Goal: Navigation & Orientation: Find specific page/section

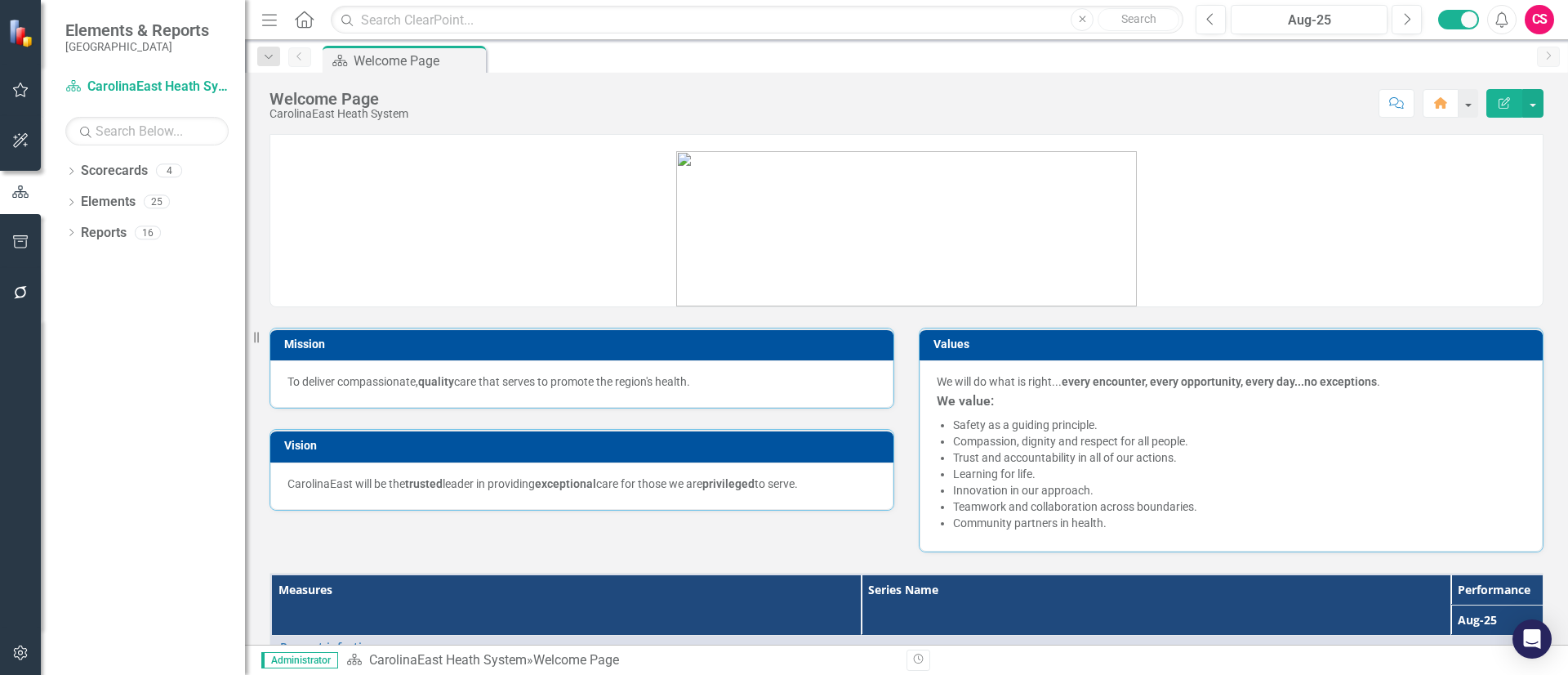
drag, startPoint x: 1373, startPoint y: 2, endPoint x: 212, endPoint y: 366, distance: 1216.7
click at [212, 366] on div "Dropdown Scorecards 4 CarolinaEast Heath System CarolinaEast Rehabilitation Car…" at bounding box center [143, 417] width 205 height 517
click at [122, 171] on link "Scorecards" at bounding box center [114, 171] width 67 height 19
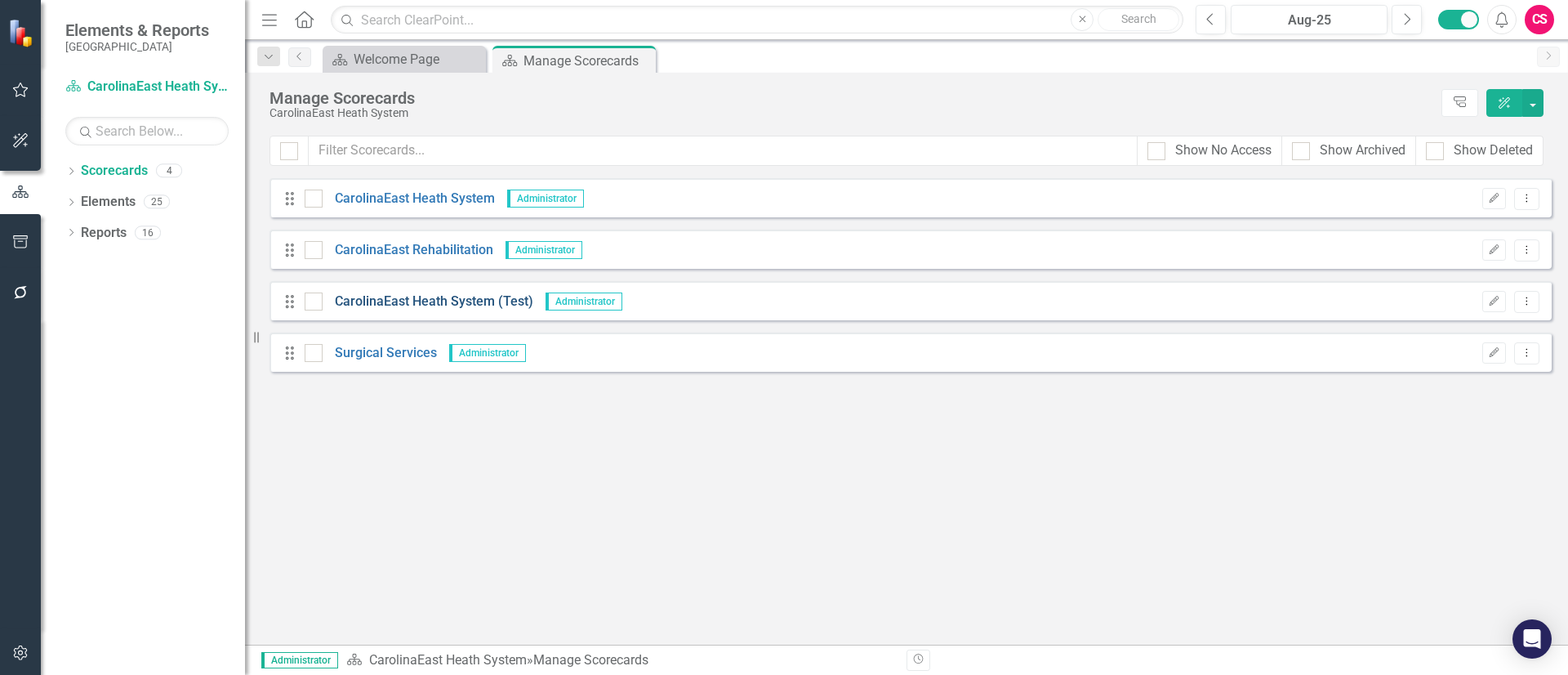
click at [434, 300] on link "CarolinaEast Heath System (Test)" at bounding box center [427, 301] width 211 height 19
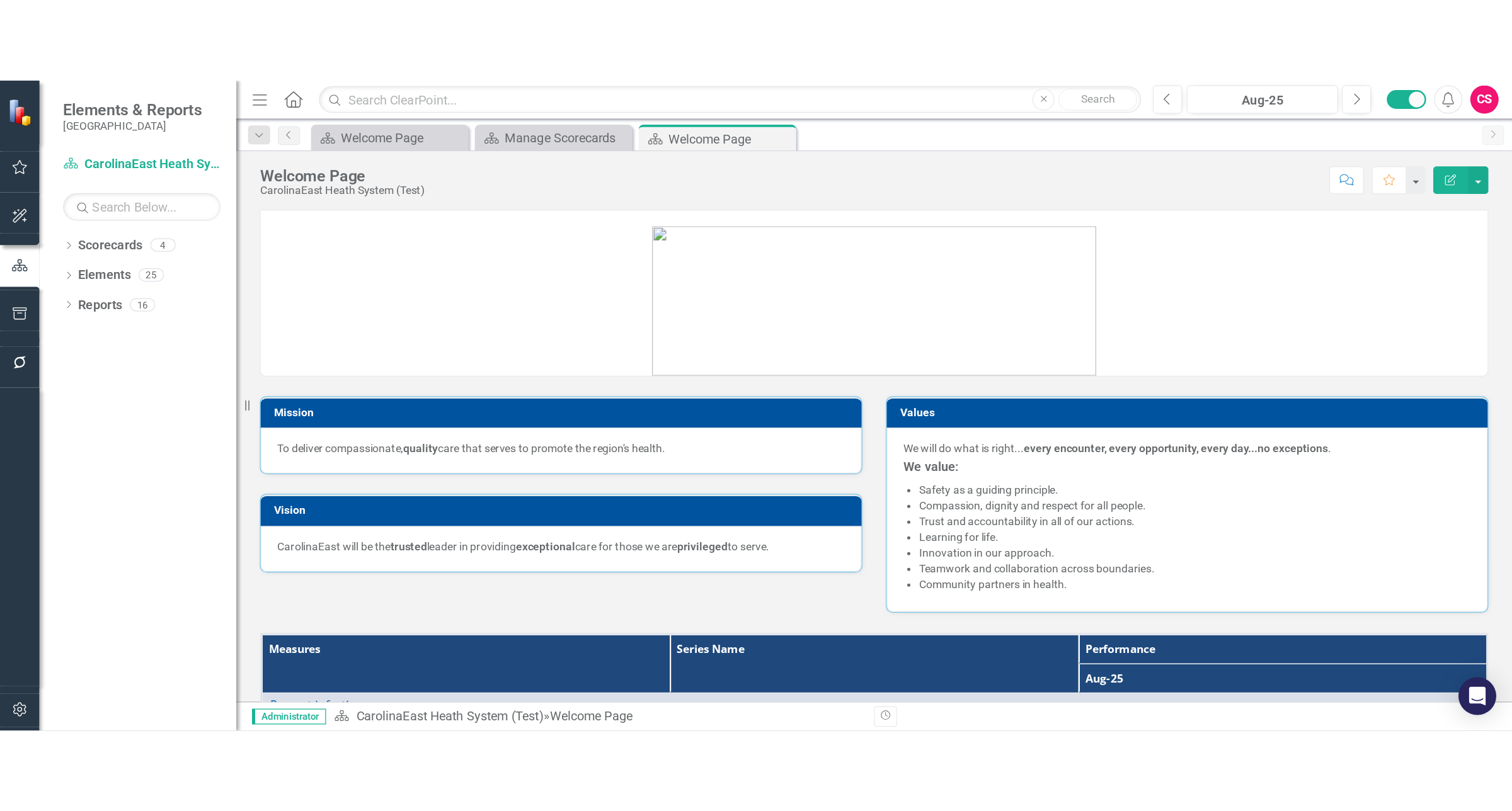
scroll to position [379, 0]
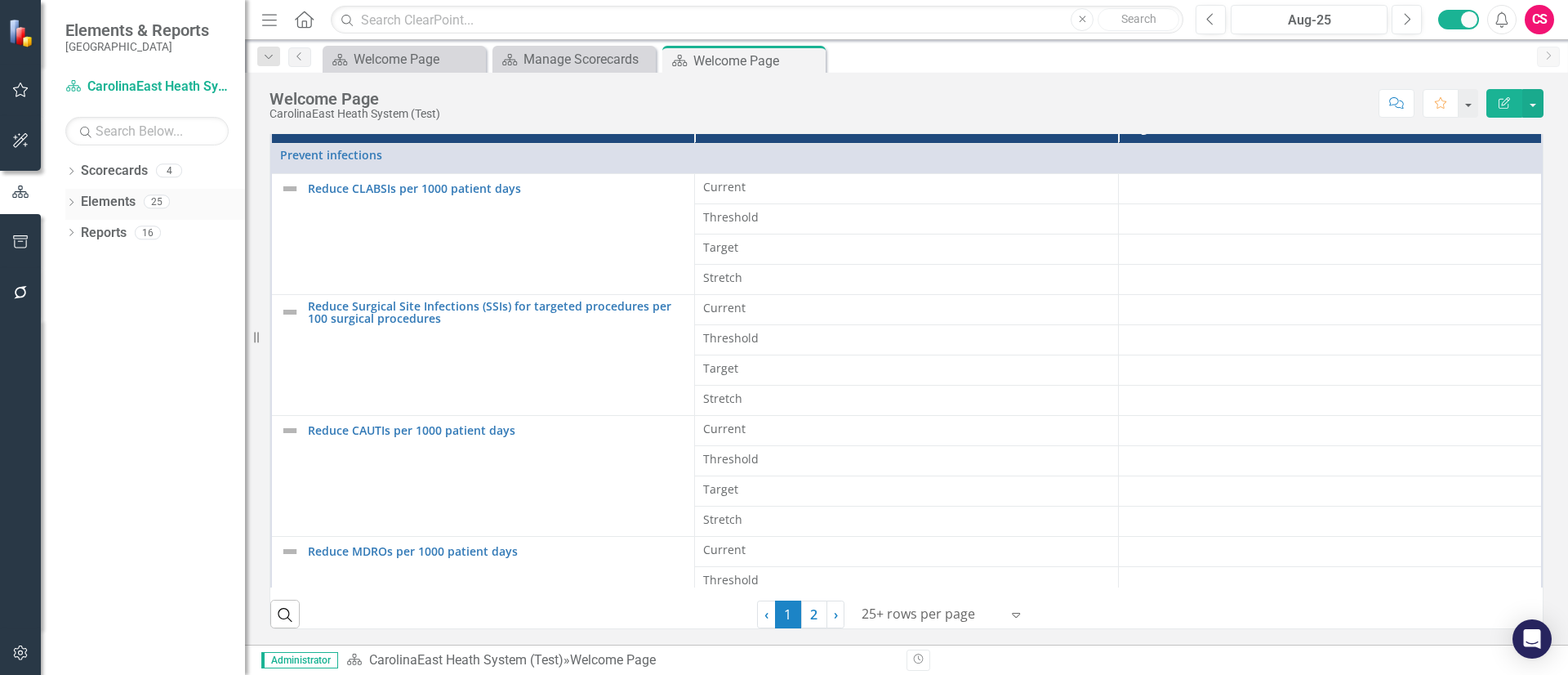
click at [101, 201] on link "Elements" at bounding box center [109, 202] width 55 height 19
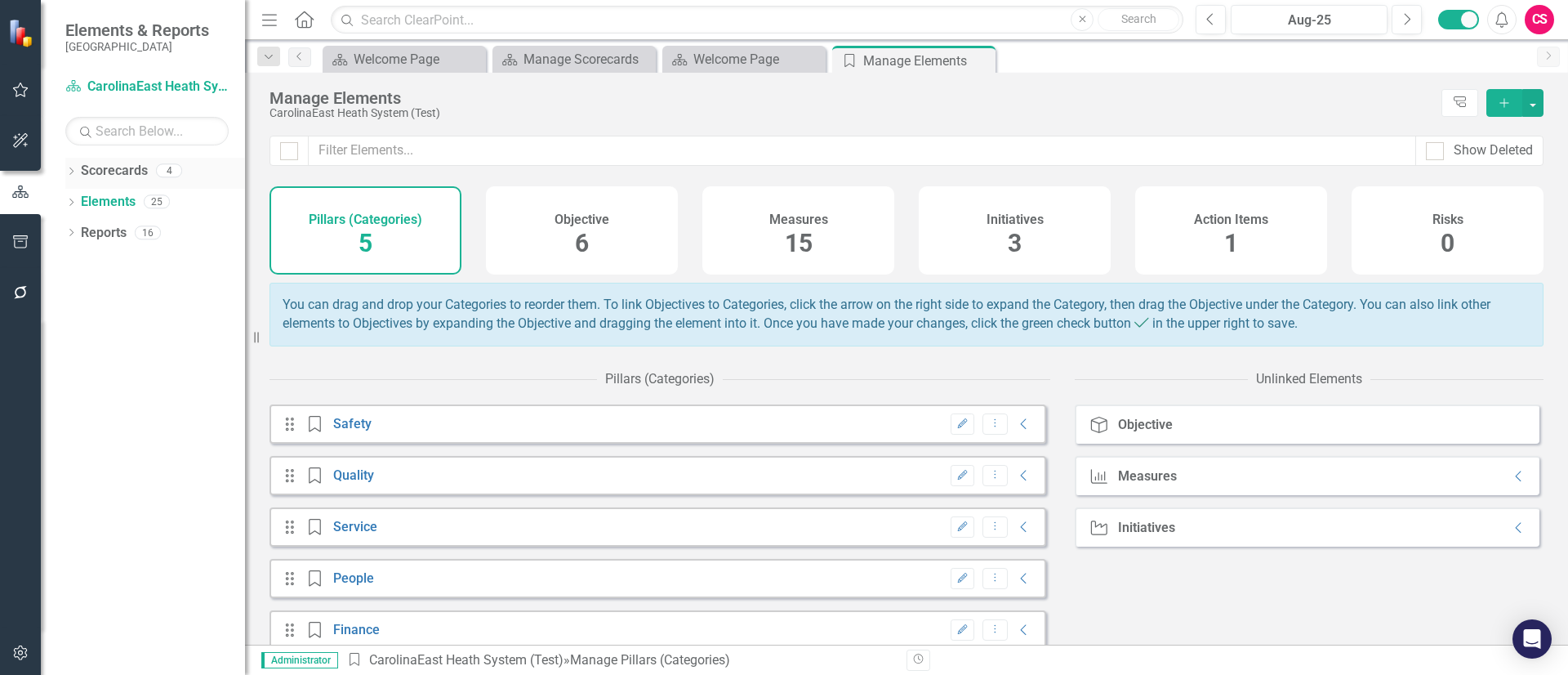
click at [84, 171] on link "Scorecards" at bounding box center [114, 171] width 67 height 19
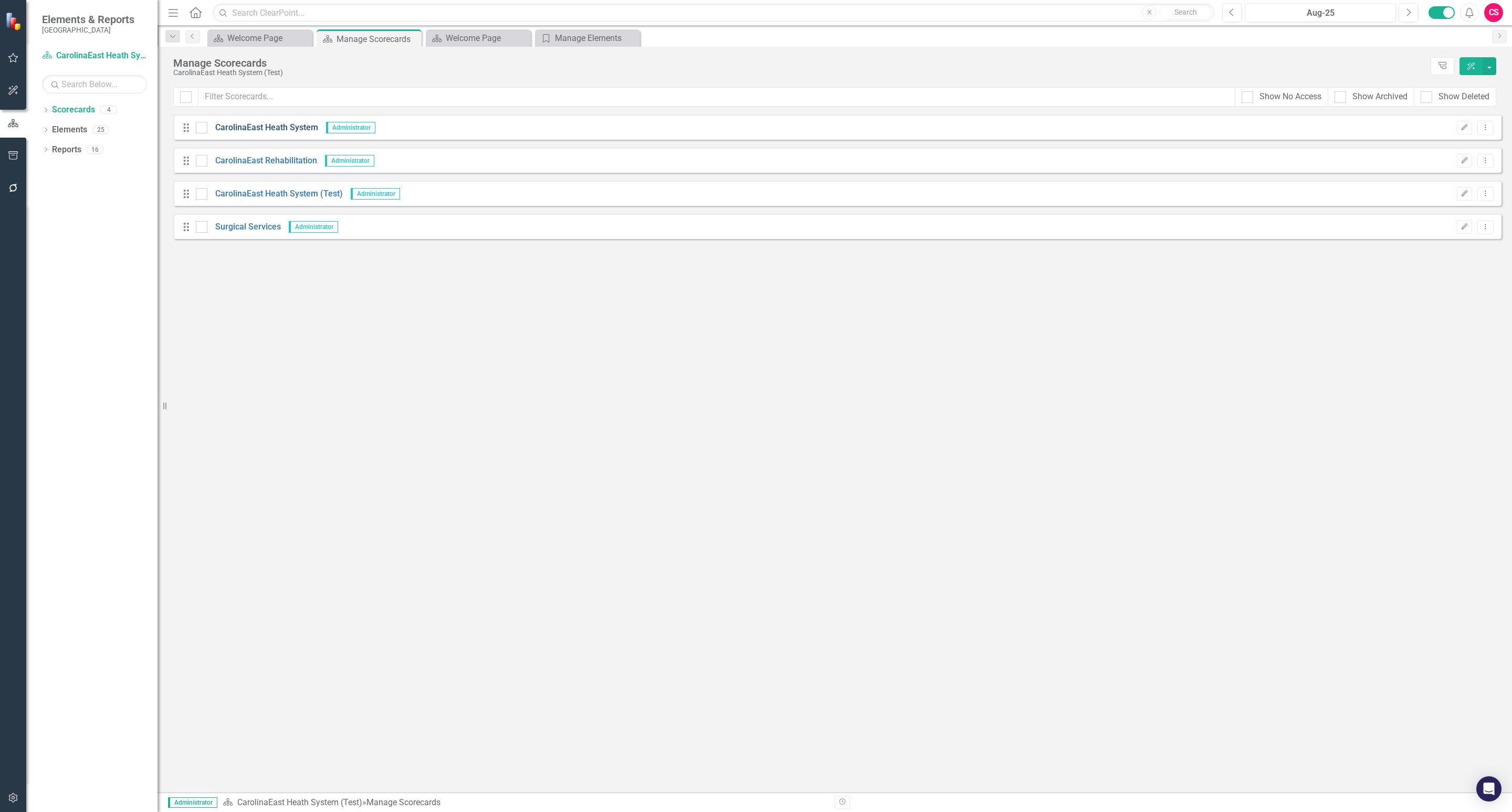
click at [239, 131] on link "CarolinaEast Heath System" at bounding box center [262, 128] width 111 height 12
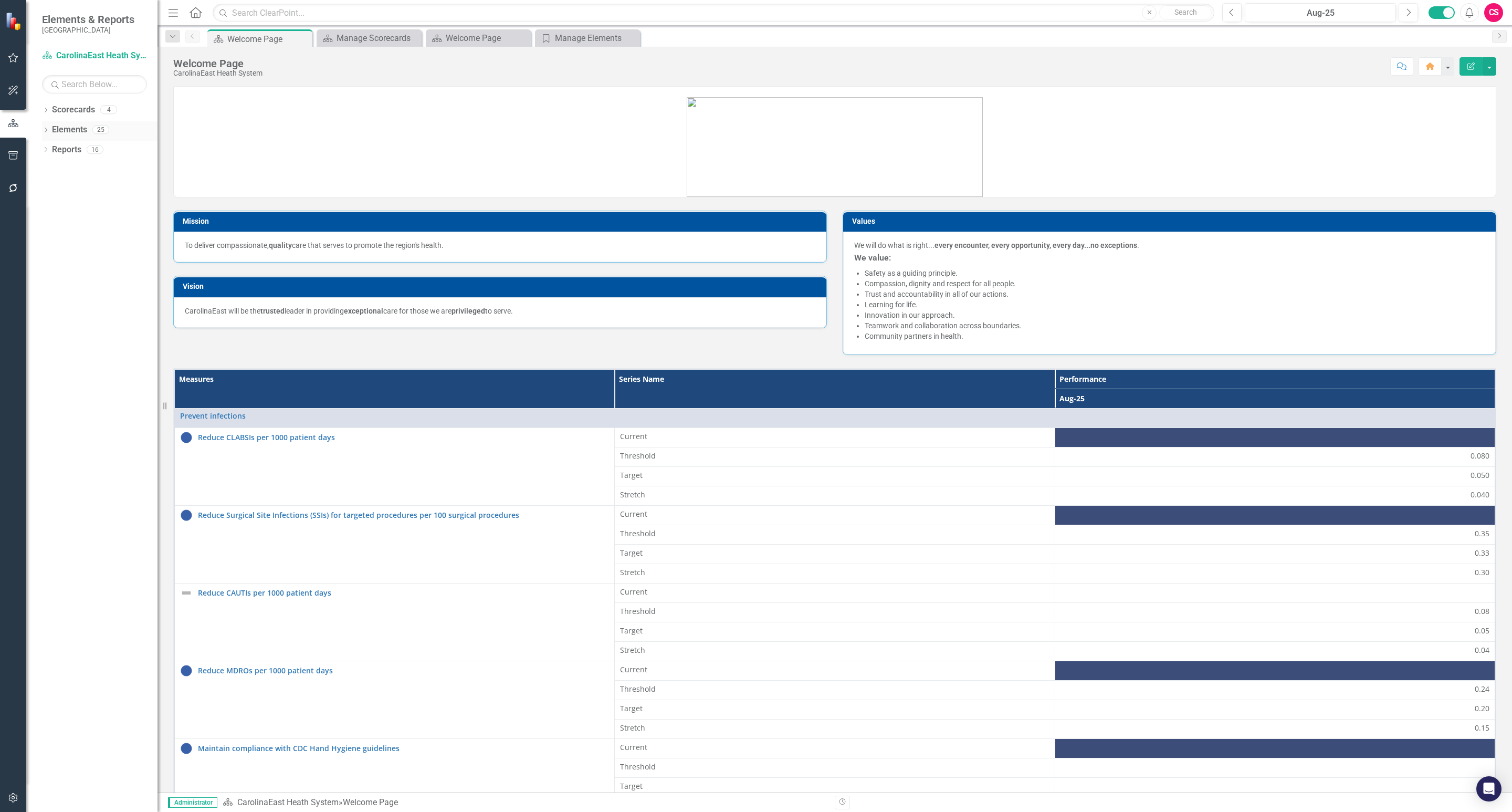
click at [47, 130] on icon "Dropdown" at bounding box center [46, 131] width 8 height 6
click at [72, 129] on link "Elements" at bounding box center [70, 130] width 35 height 12
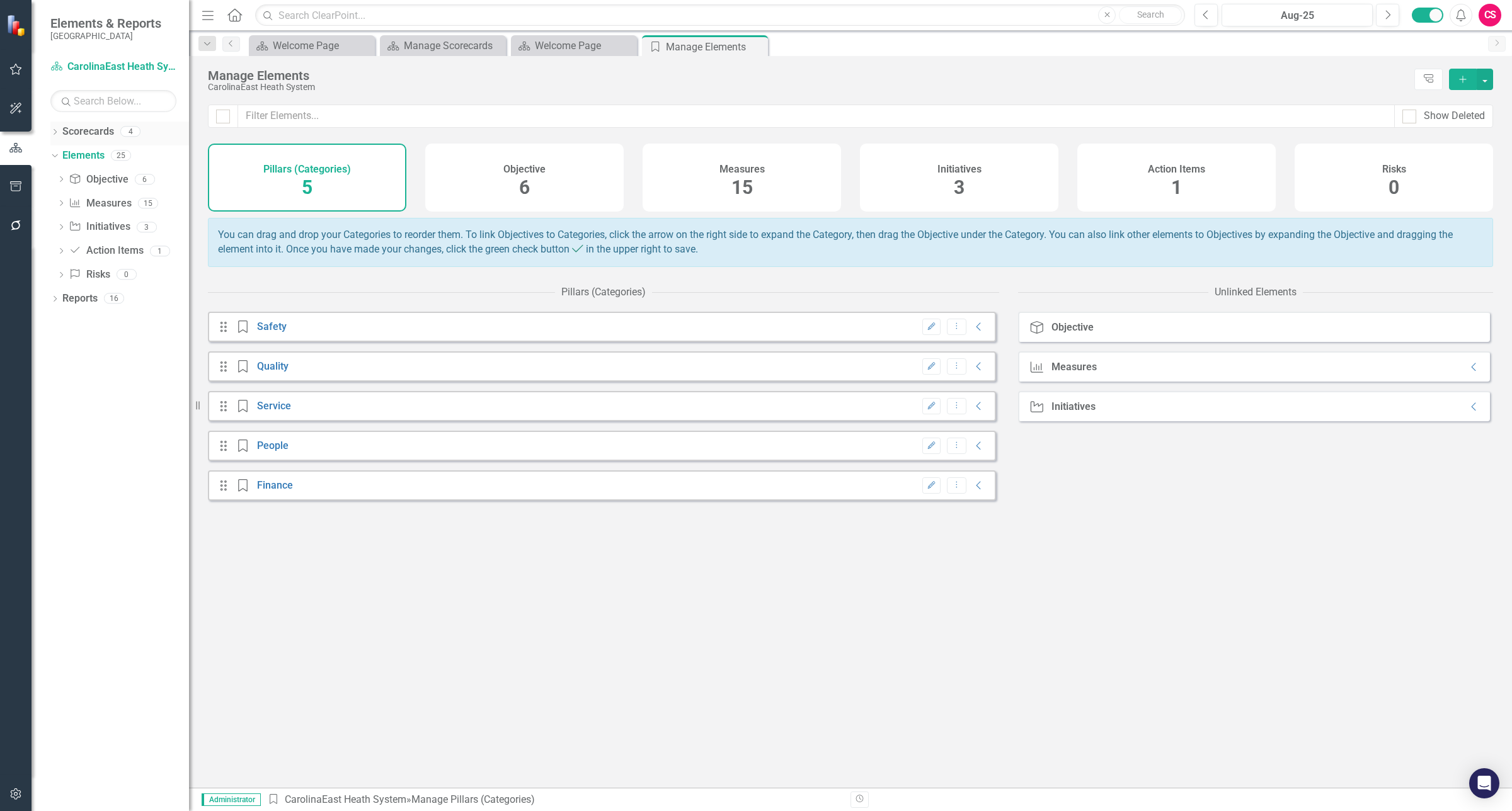
click at [83, 130] on link "Scorecards" at bounding box center [88, 132] width 51 height 15
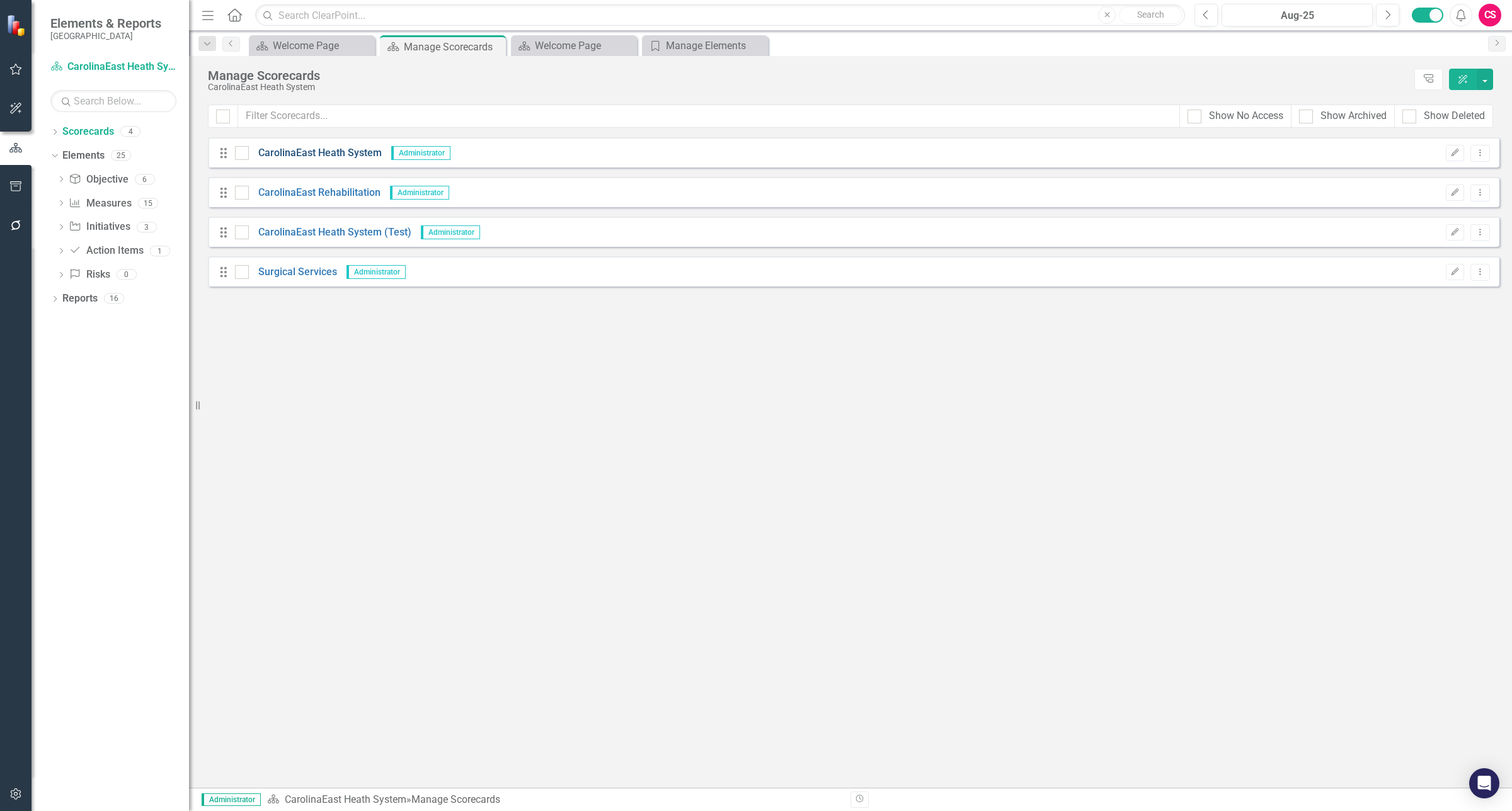
click at [294, 156] on link "CarolinaEast Heath System" at bounding box center [315, 153] width 133 height 15
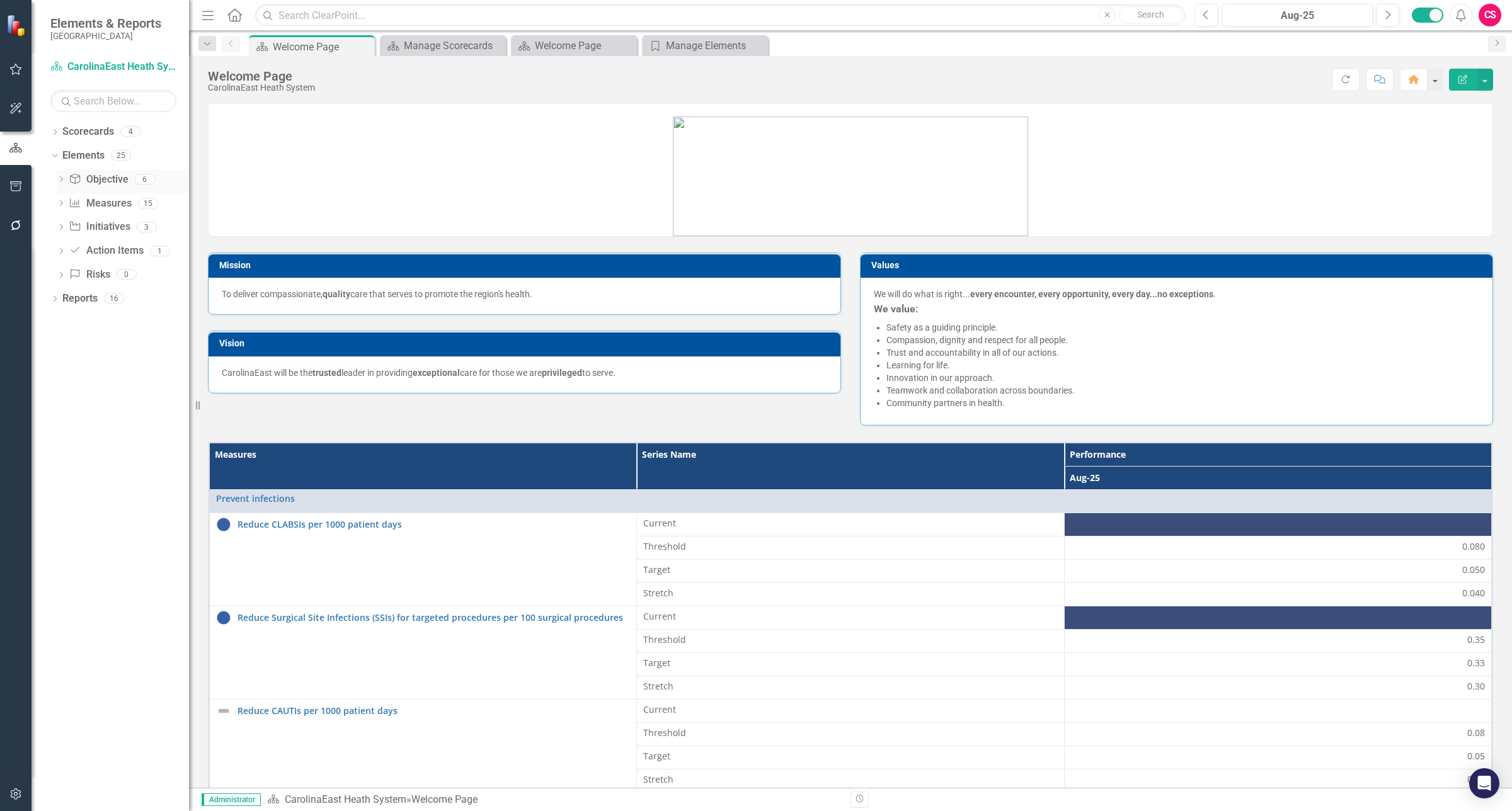
click at [63, 182] on icon "Dropdown" at bounding box center [61, 180] width 9 height 7
click at [101, 329] on link "Measure Measures" at bounding box center [99, 336] width 63 height 15
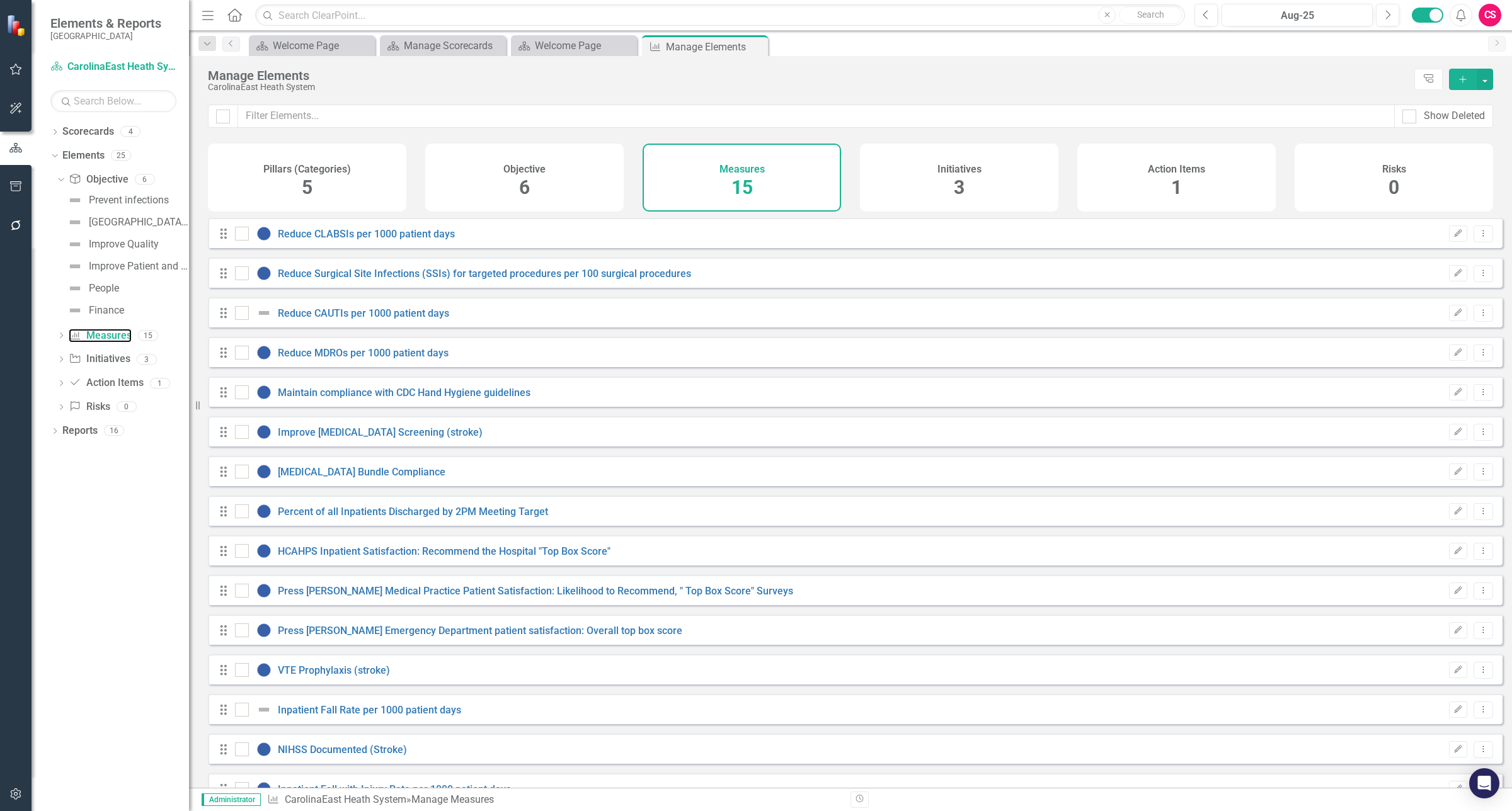
checkbox input "false"
